Goal: Find specific page/section: Find specific page/section

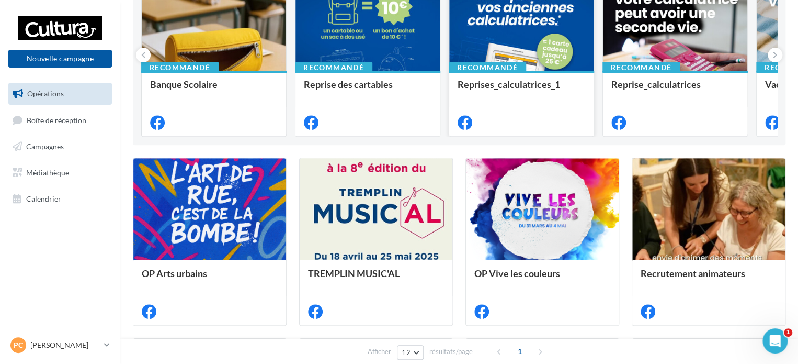
scroll to position [157, 0]
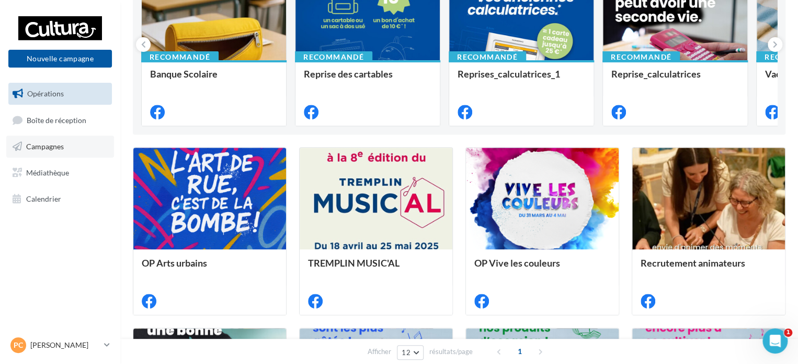
click at [50, 146] on span "Campagnes" at bounding box center [45, 146] width 38 height 9
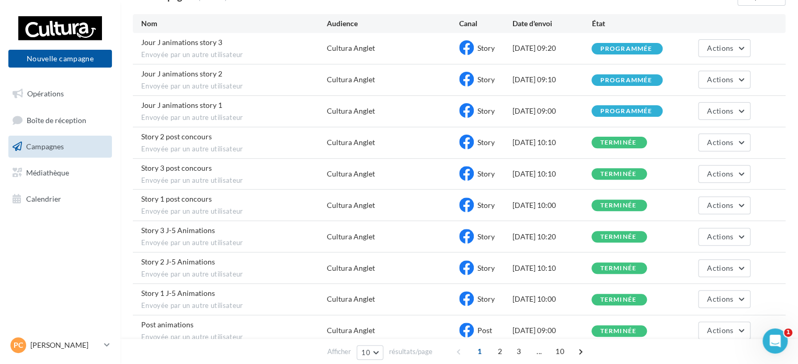
scroll to position [105, 0]
click at [103, 344] on link "PC Patricia CARASCO p.carasco1@cultura.fr" at bounding box center [60, 345] width 104 height 20
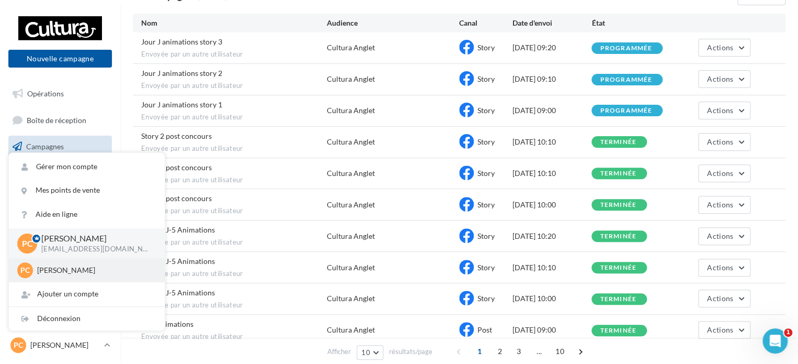
click at [49, 269] on p "[PERSON_NAME]" at bounding box center [94, 270] width 115 height 10
